Goal: Find specific page/section: Find specific page/section

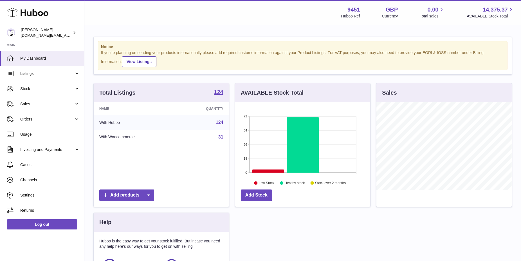
scroll to position [88, 135]
click at [65, 86] on span "Stock" at bounding box center [47, 88] width 54 height 5
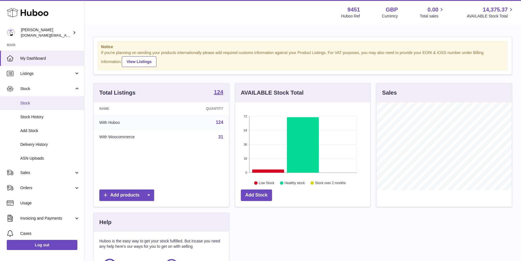
click at [40, 105] on span "Stock" at bounding box center [50, 102] width 60 height 5
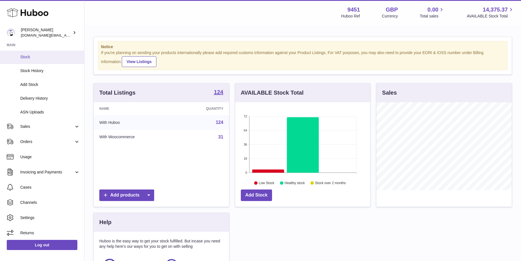
scroll to position [48, 0]
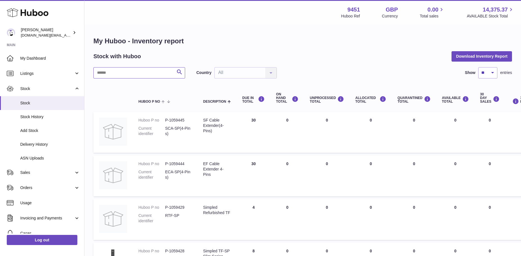
click at [141, 74] on input "text" at bounding box center [139, 72] width 92 height 11
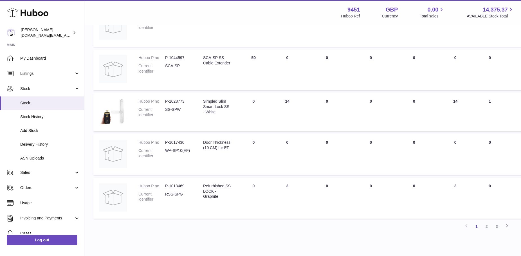
scroll to position [331, 0]
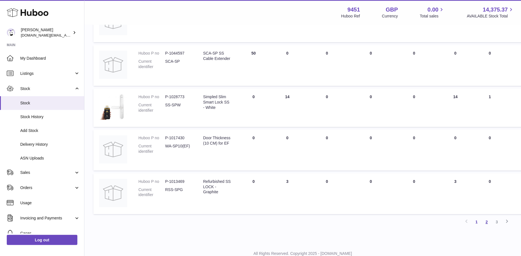
type input "**"
click at [486, 218] on link "2" at bounding box center [486, 222] width 10 height 10
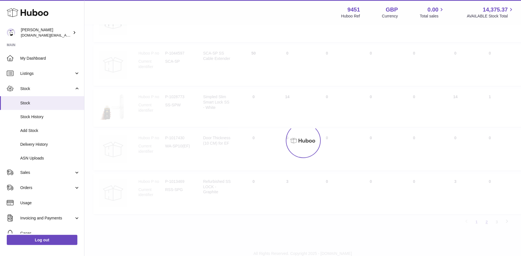
click at [486, 218] on div at bounding box center [302, 140] width 436 height 230
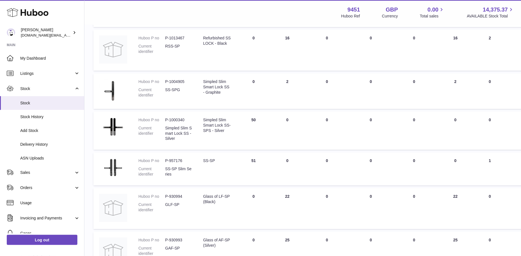
scroll to position [131, 0]
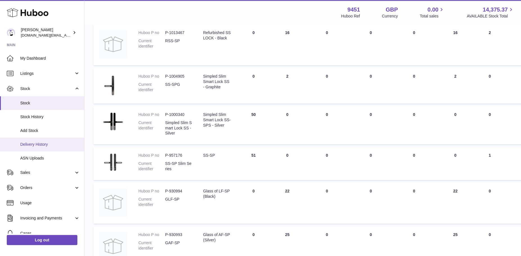
click at [40, 145] on span "Delivery History" at bounding box center [50, 144] width 60 height 5
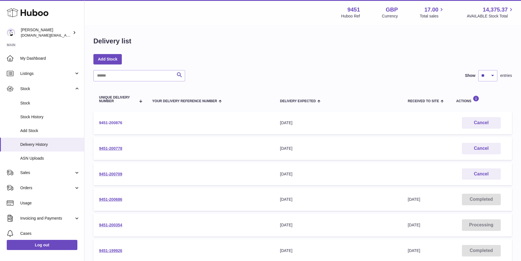
click at [116, 124] on link "9451-200876" at bounding box center [110, 122] width 23 height 4
click at [113, 225] on link "9451-200354" at bounding box center [110, 224] width 23 height 4
drag, startPoint x: 520, startPoint y: 128, endPoint x: 519, endPoint y: 190, distance: 62.7
click at [519, 190] on div "Delivery list Add Stock Search Show ** ** ** *** entries Unique Delivery Number…" at bounding box center [302, 208] width 436 height 367
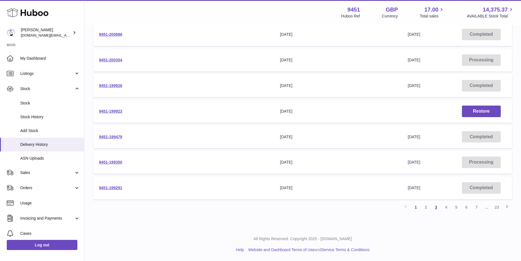
click at [433, 208] on link "3" at bounding box center [436, 207] width 10 height 10
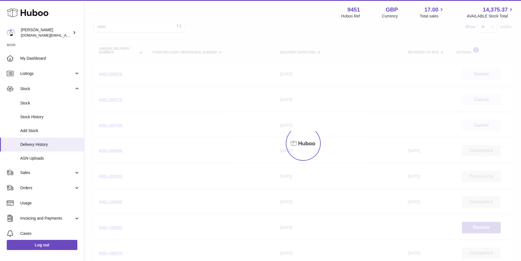
scroll to position [25, 0]
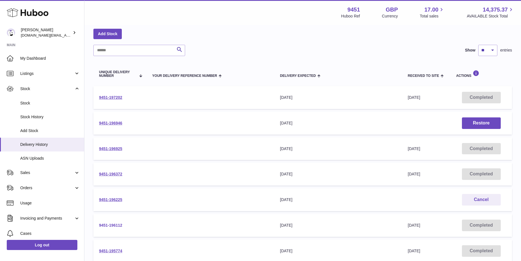
click at [117, 223] on link "9451-196112" at bounding box center [110, 225] width 23 height 4
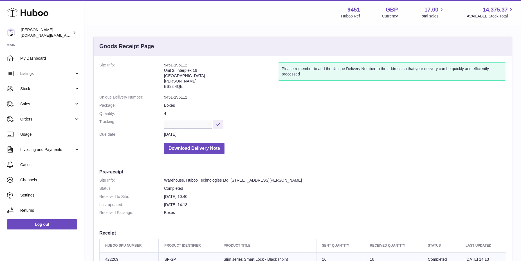
click at [175, 86] on address "9451-196112 [STREET_ADDRESS][PERSON_NAME]" at bounding box center [221, 76] width 114 height 29
copy br
click at [35, 90] on span "Stock" at bounding box center [47, 88] width 54 height 5
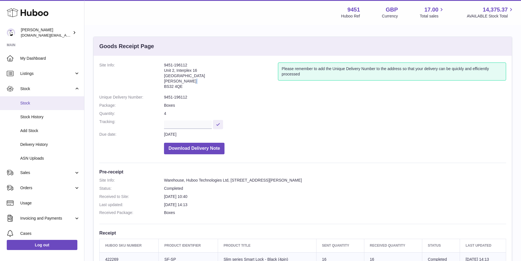
click at [28, 107] on link "Stock" at bounding box center [42, 103] width 84 height 14
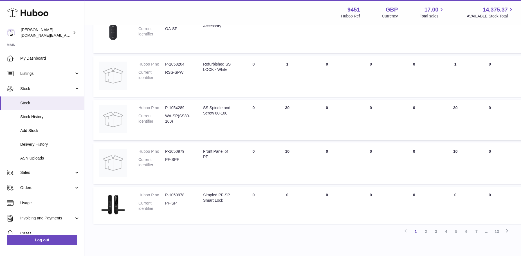
scroll to position [321, 0]
click at [426, 232] on link "2" at bounding box center [426, 230] width 10 height 10
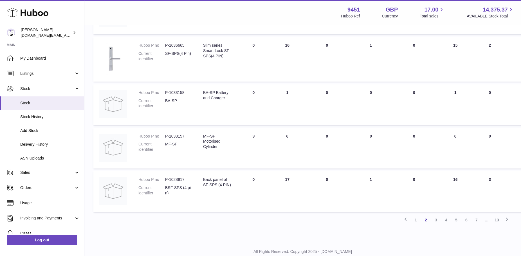
scroll to position [349, 0]
click at [438, 218] on link "3" at bounding box center [436, 219] width 10 height 10
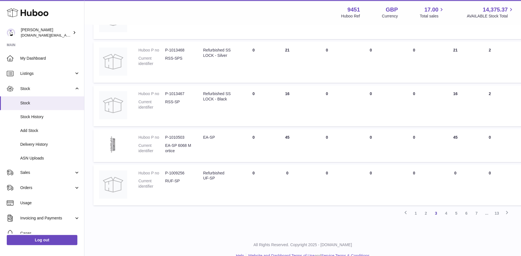
scroll to position [338, 0]
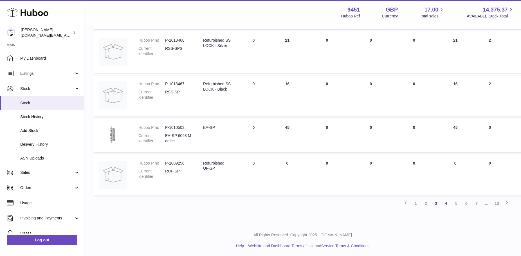
click at [445, 204] on link "4" at bounding box center [446, 203] width 10 height 10
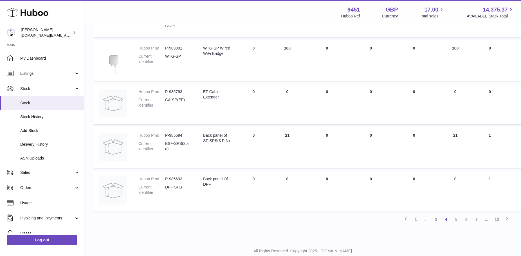
scroll to position [326, 0]
click at [456, 219] on link "5" at bounding box center [456, 218] width 10 height 10
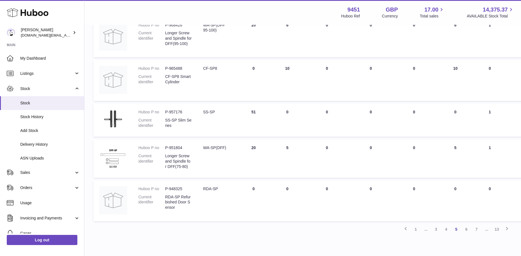
scroll to position [318, 0]
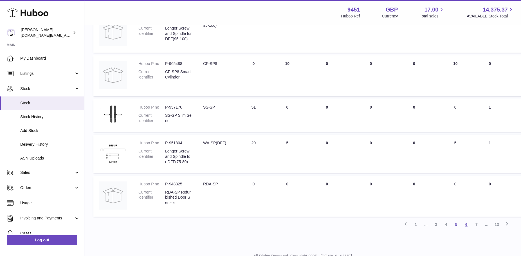
click at [466, 224] on link "6" at bounding box center [466, 224] width 10 height 10
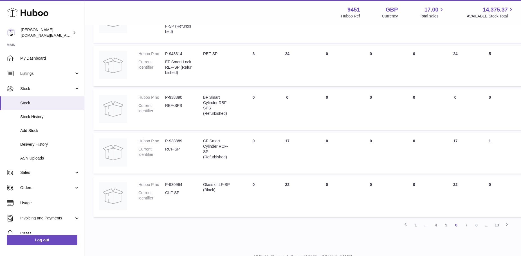
scroll to position [332, 0]
click at [466, 220] on link "7" at bounding box center [466, 223] width 10 height 10
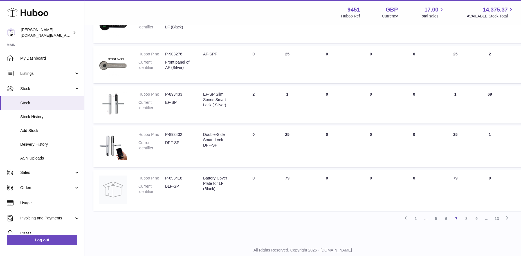
scroll to position [330, 0]
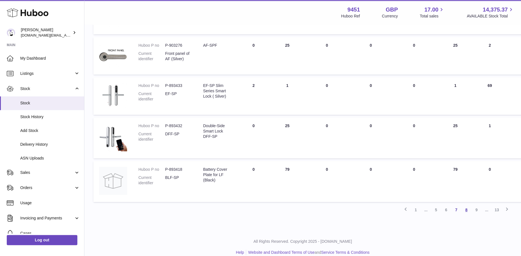
click at [467, 209] on link "8" at bounding box center [466, 210] width 10 height 10
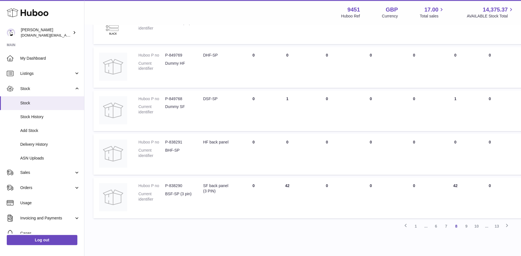
scroll to position [362, 0]
click at [467, 224] on link "9" at bounding box center [466, 225] width 10 height 10
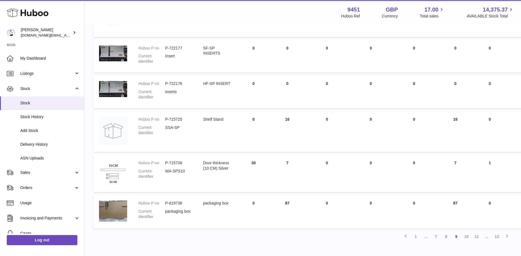
scroll to position [285, 0]
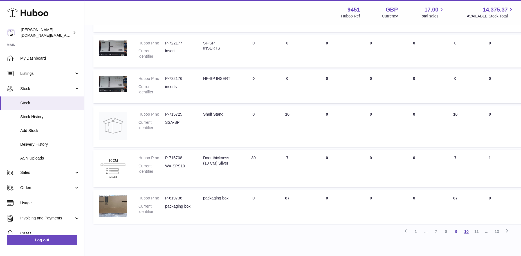
click at [466, 233] on link "10" at bounding box center [466, 231] width 10 height 10
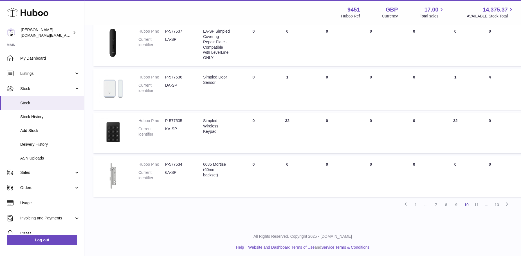
scroll to position [369, 0]
click at [475, 206] on link "11" at bounding box center [476, 203] width 10 height 10
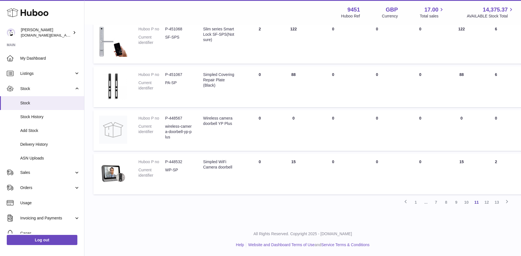
scroll to position [430, 0]
click at [486, 203] on link "12" at bounding box center [486, 202] width 10 height 10
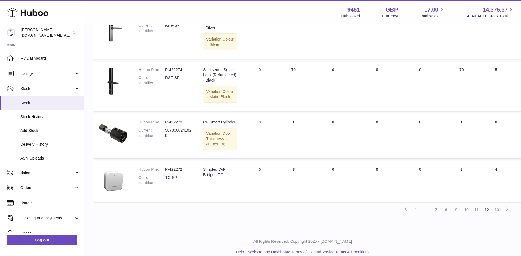
scroll to position [364, 0]
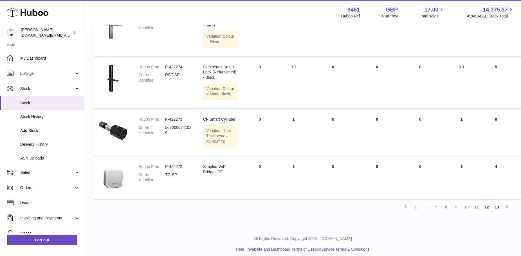
click at [498, 212] on link "13" at bounding box center [496, 207] width 10 height 10
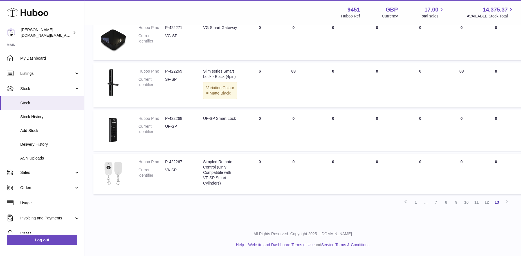
scroll to position [103, 0]
